Goal: Navigation & Orientation: Find specific page/section

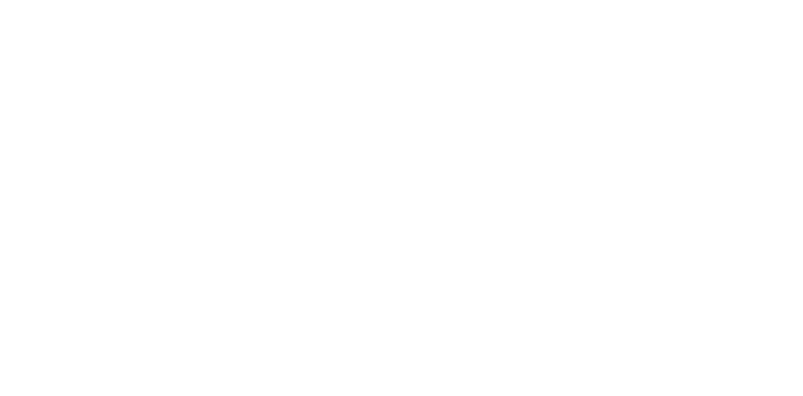
drag, startPoint x: 512, startPoint y: 0, endPoint x: 529, endPoint y: 22, distance: 27.4
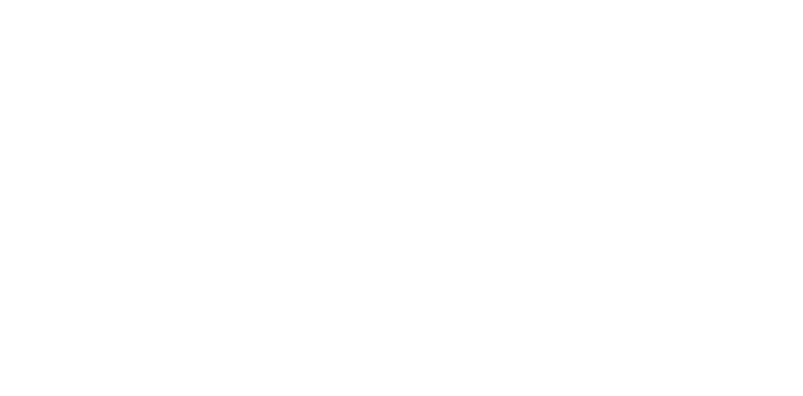
click at [555, 19] on div at bounding box center [406, 198] width 803 height 396
